Goal: Transaction & Acquisition: Purchase product/service

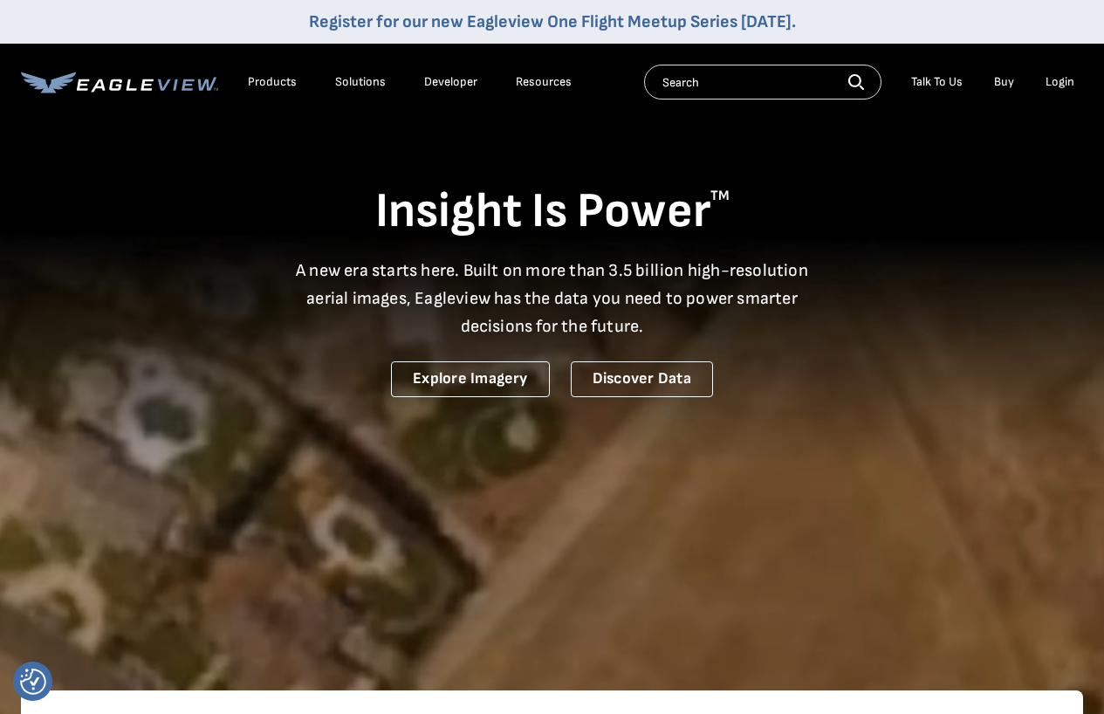
click at [1067, 84] on div "Login" at bounding box center [1059, 82] width 29 height 16
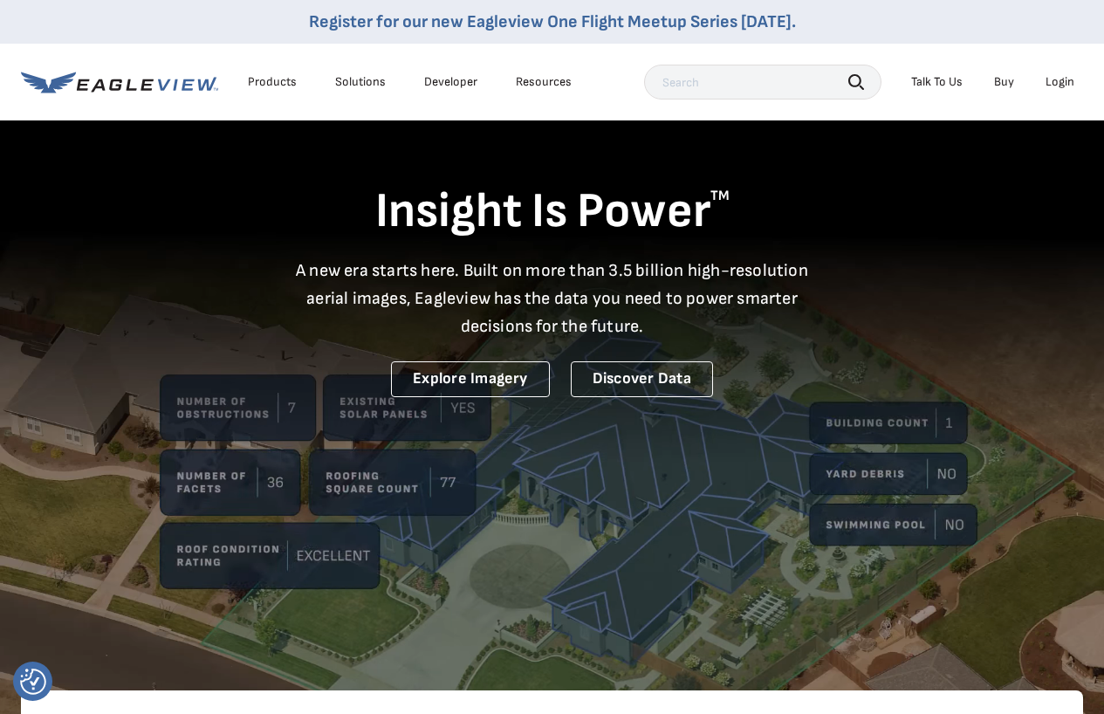
click at [1066, 86] on div "Login" at bounding box center [1059, 82] width 29 height 16
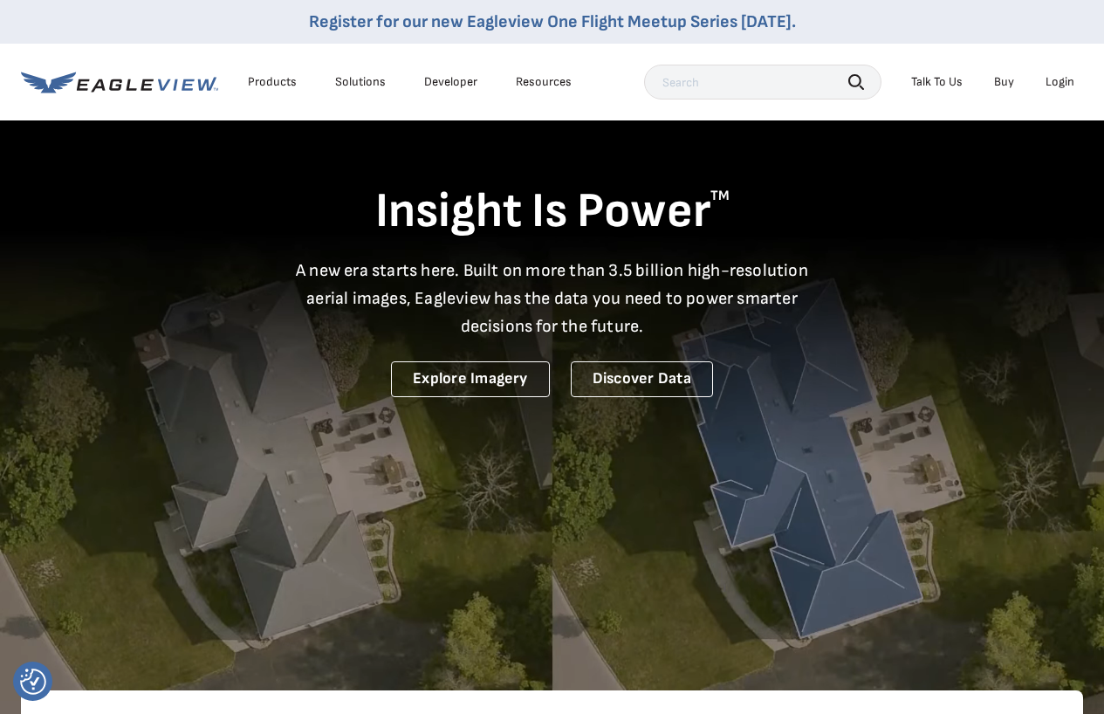
click at [1060, 85] on div "Login" at bounding box center [1059, 82] width 29 height 16
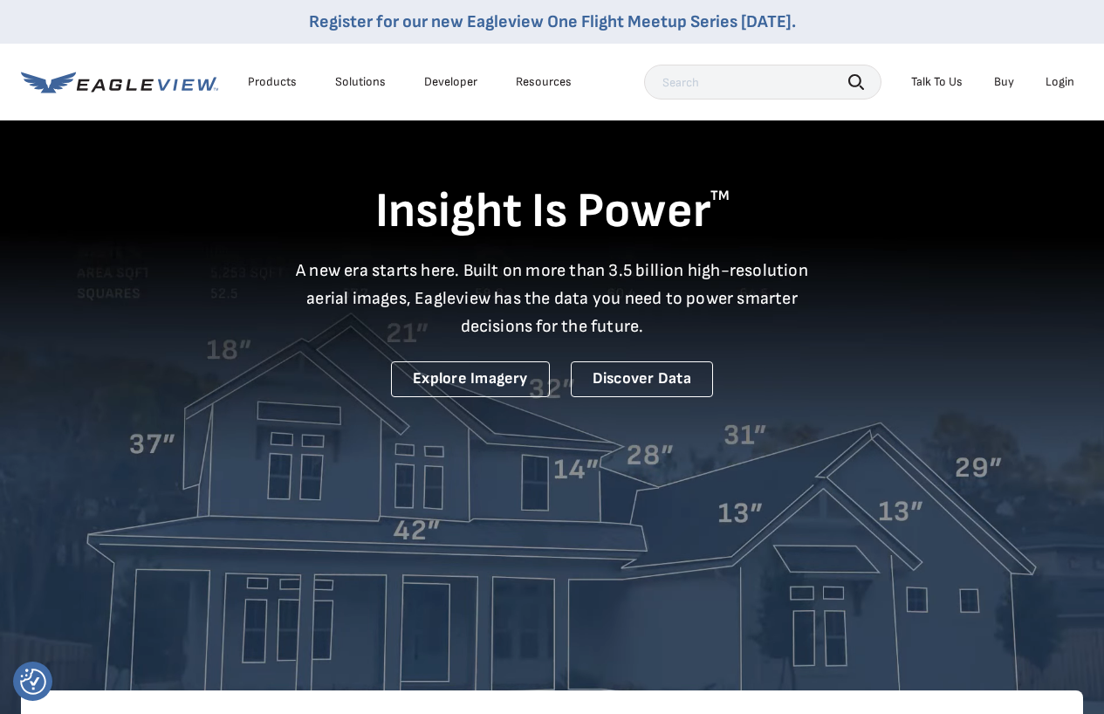
click at [1058, 80] on div "Login" at bounding box center [1059, 82] width 29 height 16
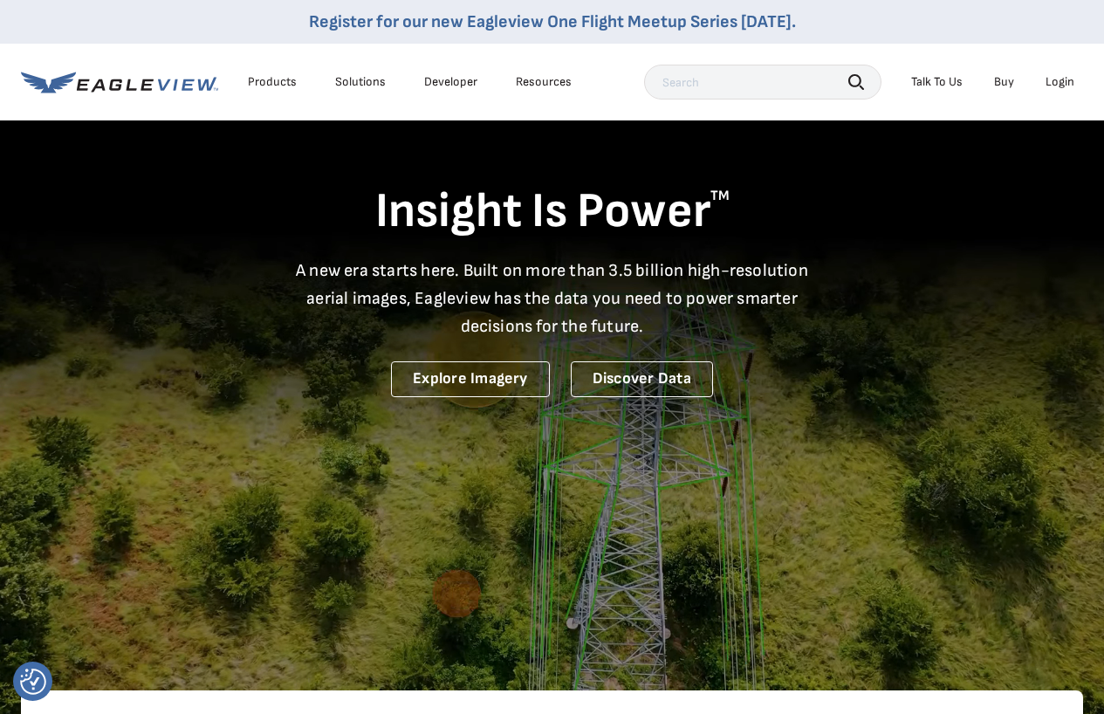
click at [1065, 87] on div "Login" at bounding box center [1059, 82] width 29 height 16
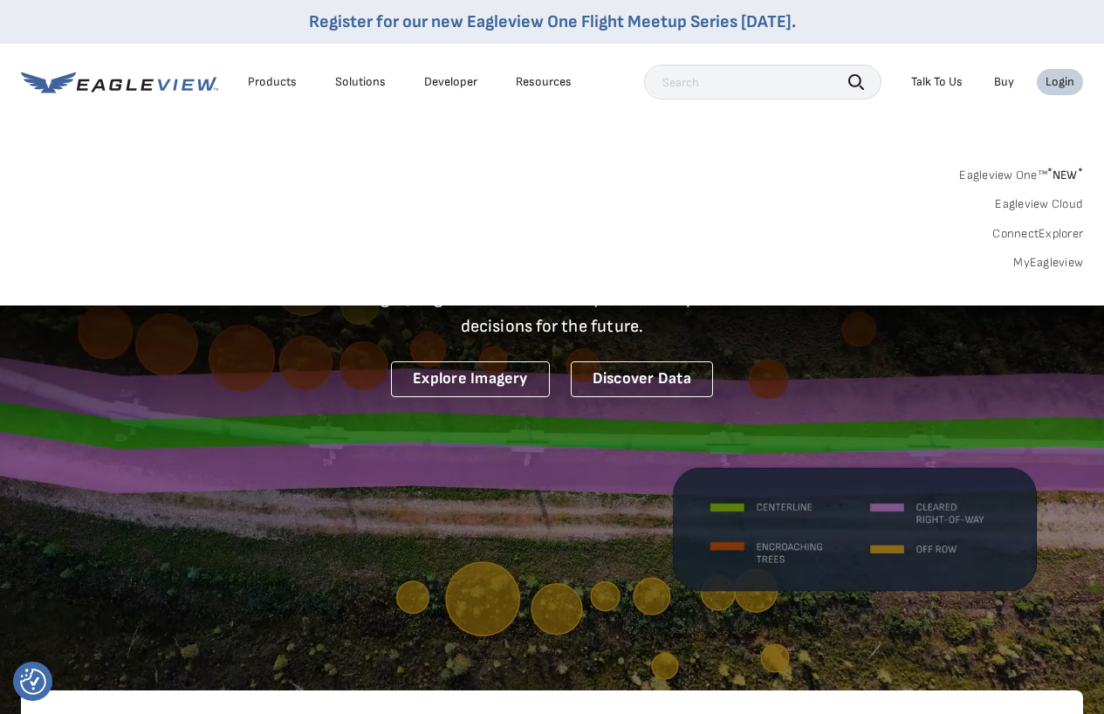
click at [1051, 264] on link "MyEagleview" at bounding box center [1048, 263] width 70 height 16
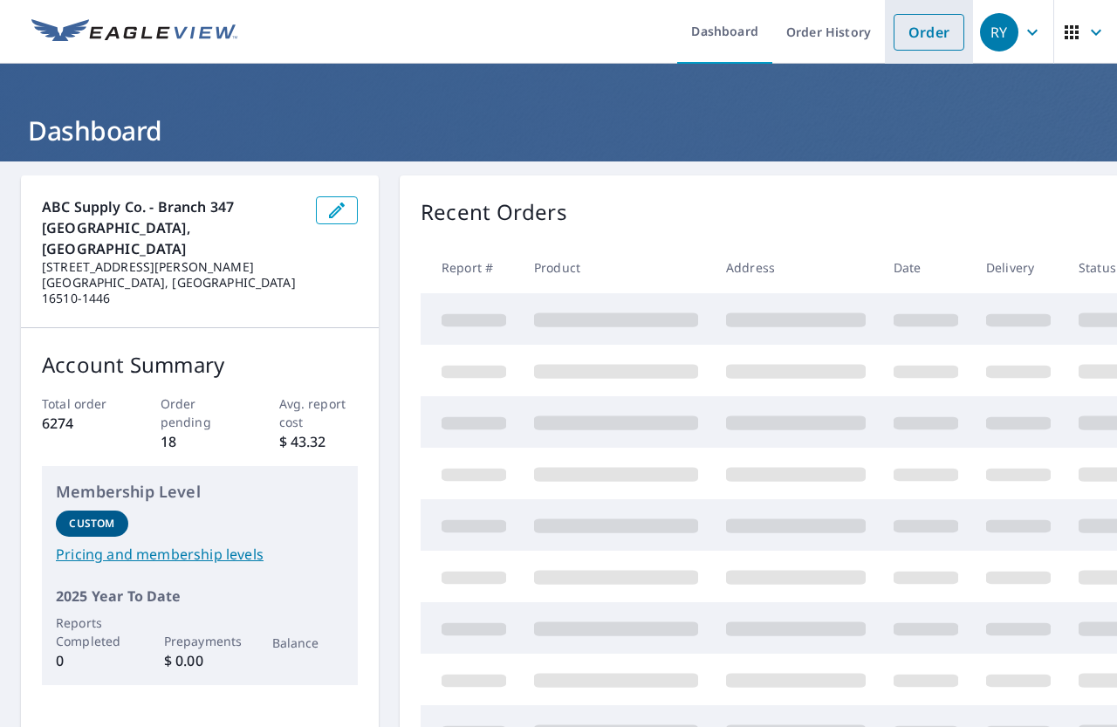
click at [920, 30] on link "Order" at bounding box center [929, 32] width 71 height 37
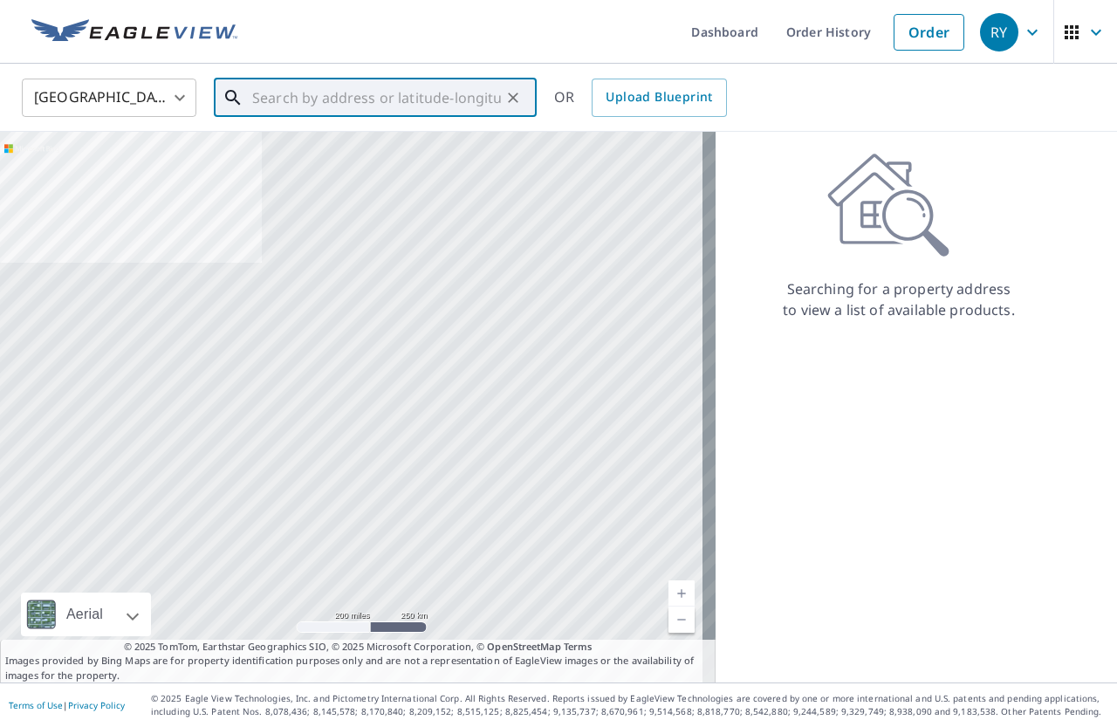
click at [314, 105] on input "text" at bounding box center [376, 97] width 249 height 49
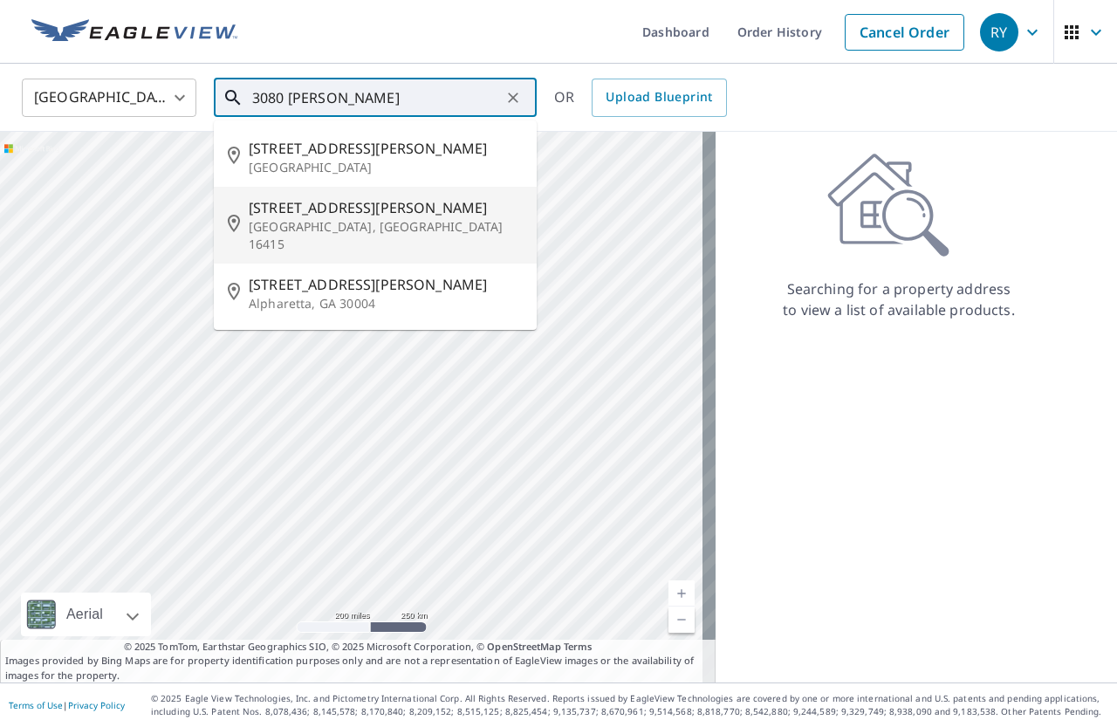
click at [277, 215] on span "[STREET_ADDRESS][PERSON_NAME]" at bounding box center [386, 207] width 274 height 21
type input "[STREET_ADDRESS][PERSON_NAME][PERSON_NAME]"
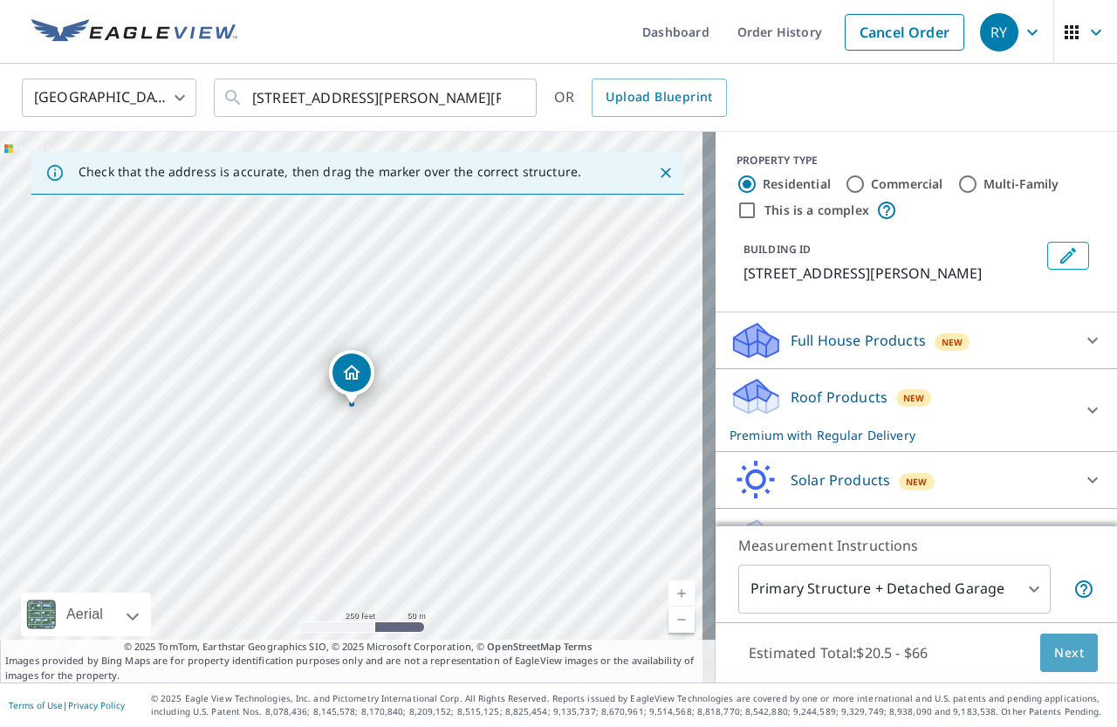
click at [1066, 648] on span "Next" at bounding box center [1069, 653] width 30 height 22
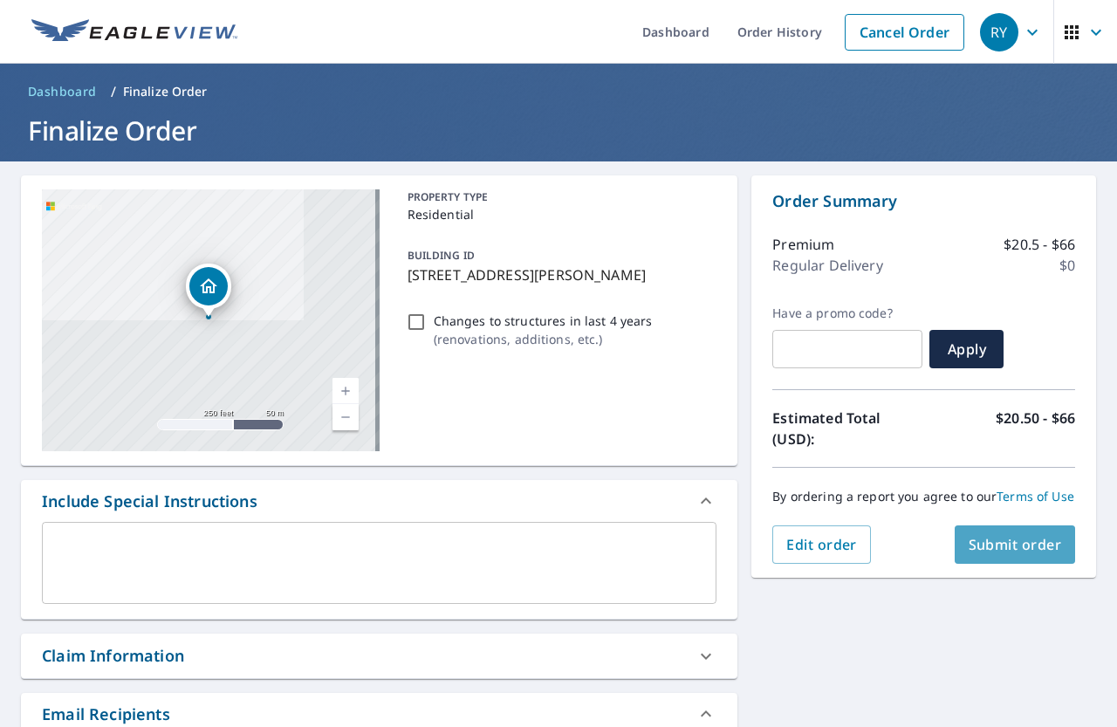
click at [1014, 554] on span "Submit order" at bounding box center [1015, 544] width 93 height 19
checkbox input "true"
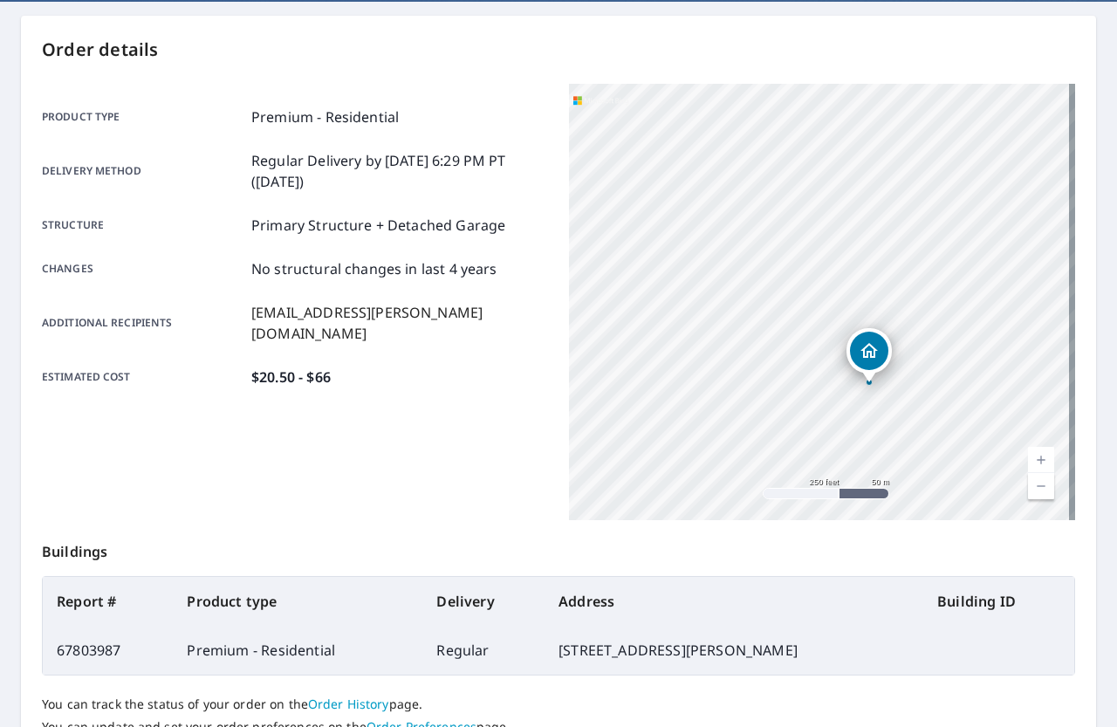
scroll to position [300, 0]
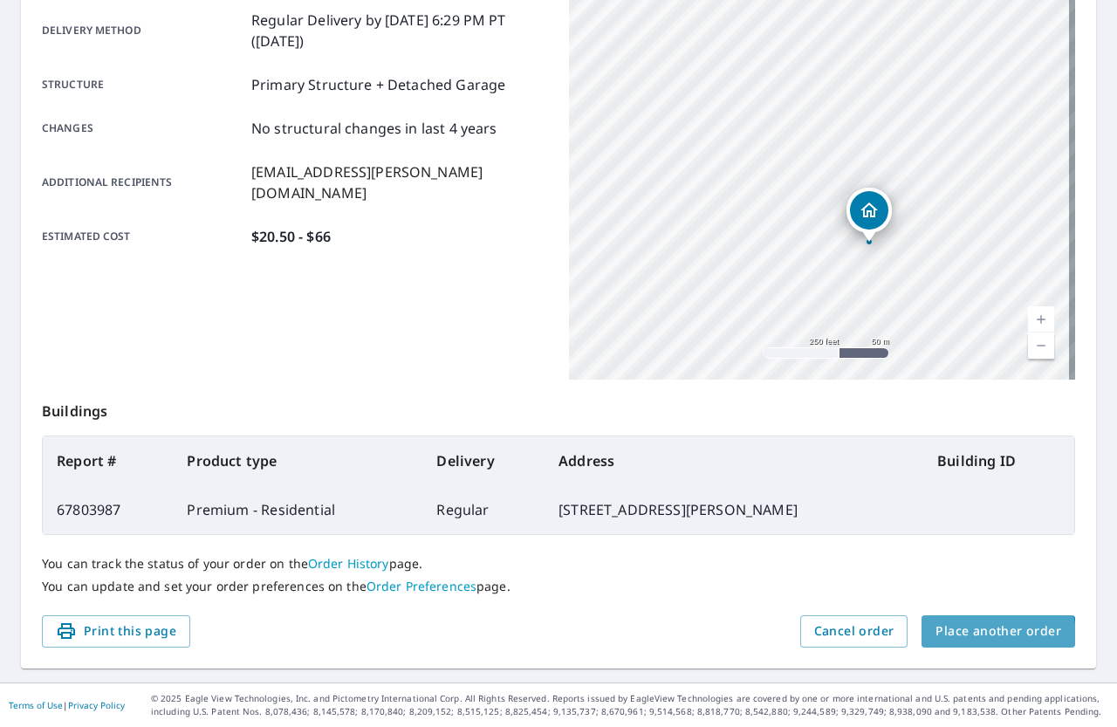
click at [987, 635] on span "Place another order" at bounding box center [999, 631] width 126 height 22
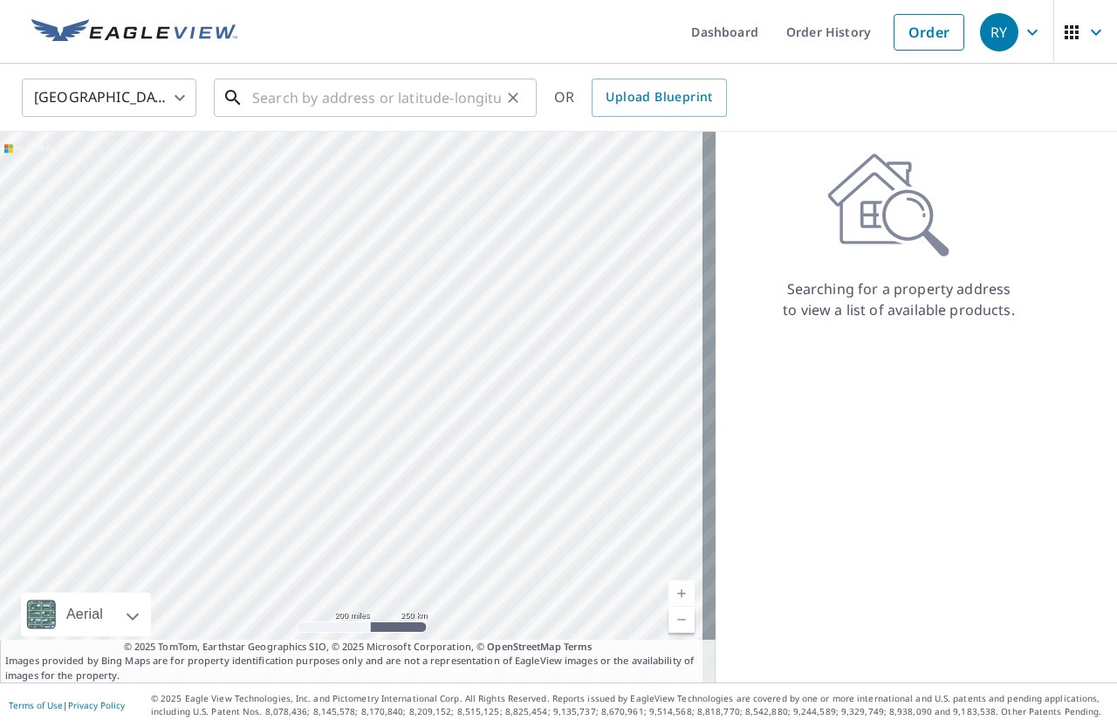
click at [263, 99] on input "text" at bounding box center [376, 97] width 249 height 49
